Goal: Information Seeking & Learning: Learn about a topic

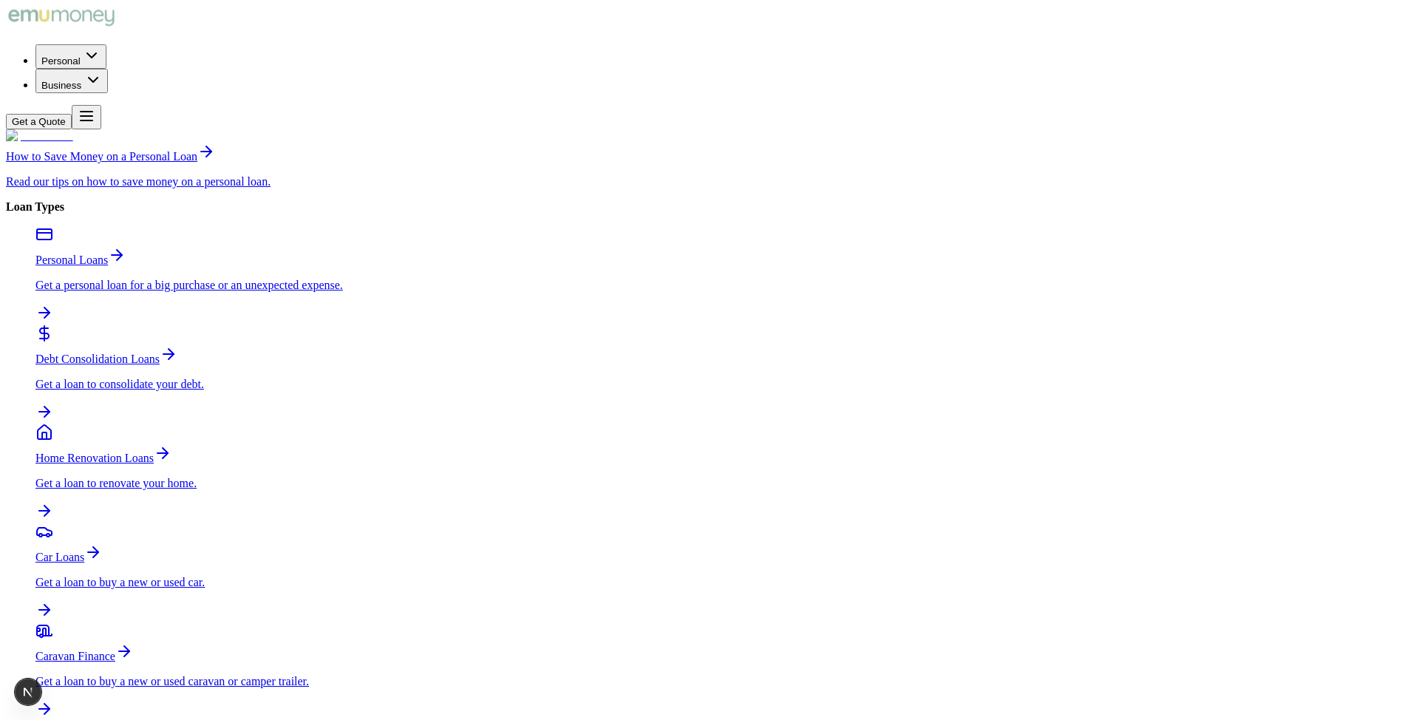
click at [471, 246] on div "Personal Loans" at bounding box center [722, 256] width 1375 height 21
click at [258, 163] on div "How to Save Money on Equipment Finance" at bounding box center [708, 153] width 1405 height 21
